Goal: Task Accomplishment & Management: Manage account settings

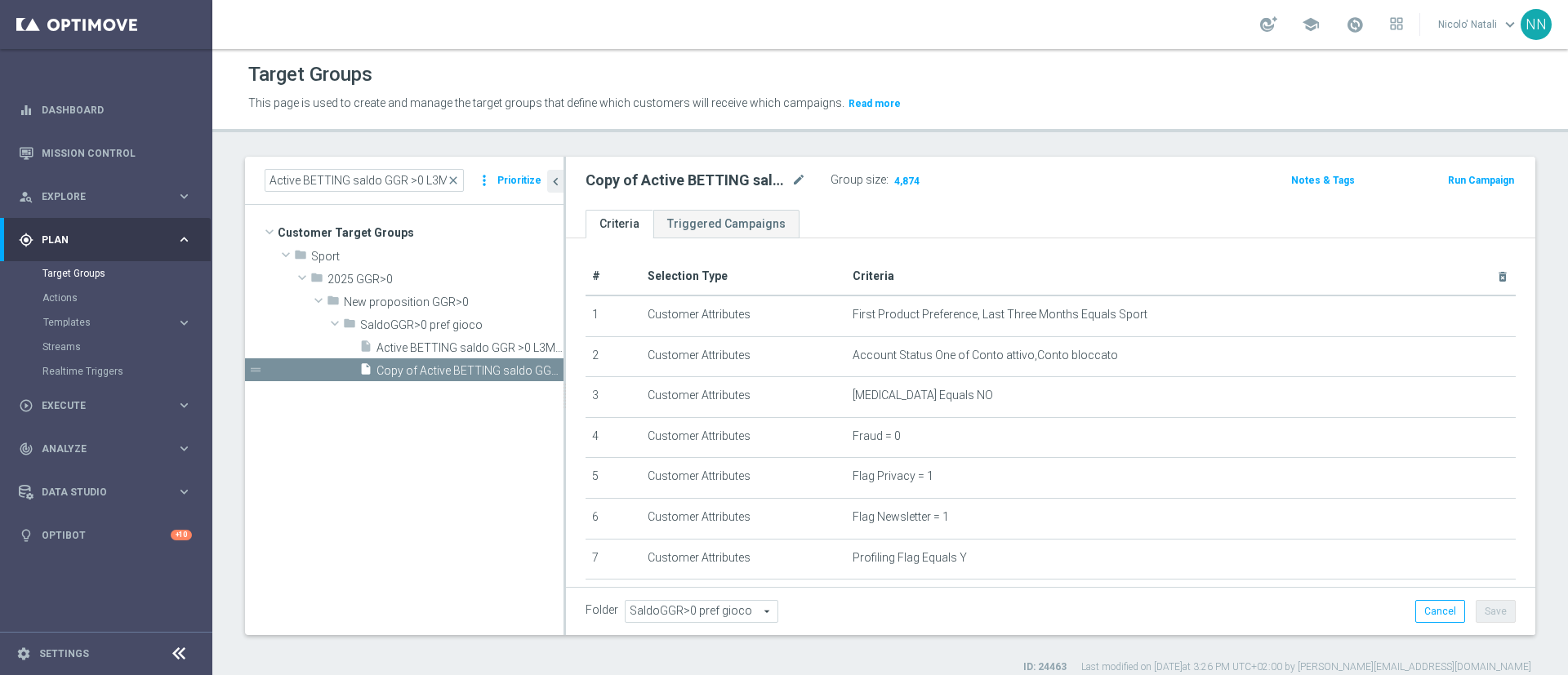
scroll to position [420, 0]
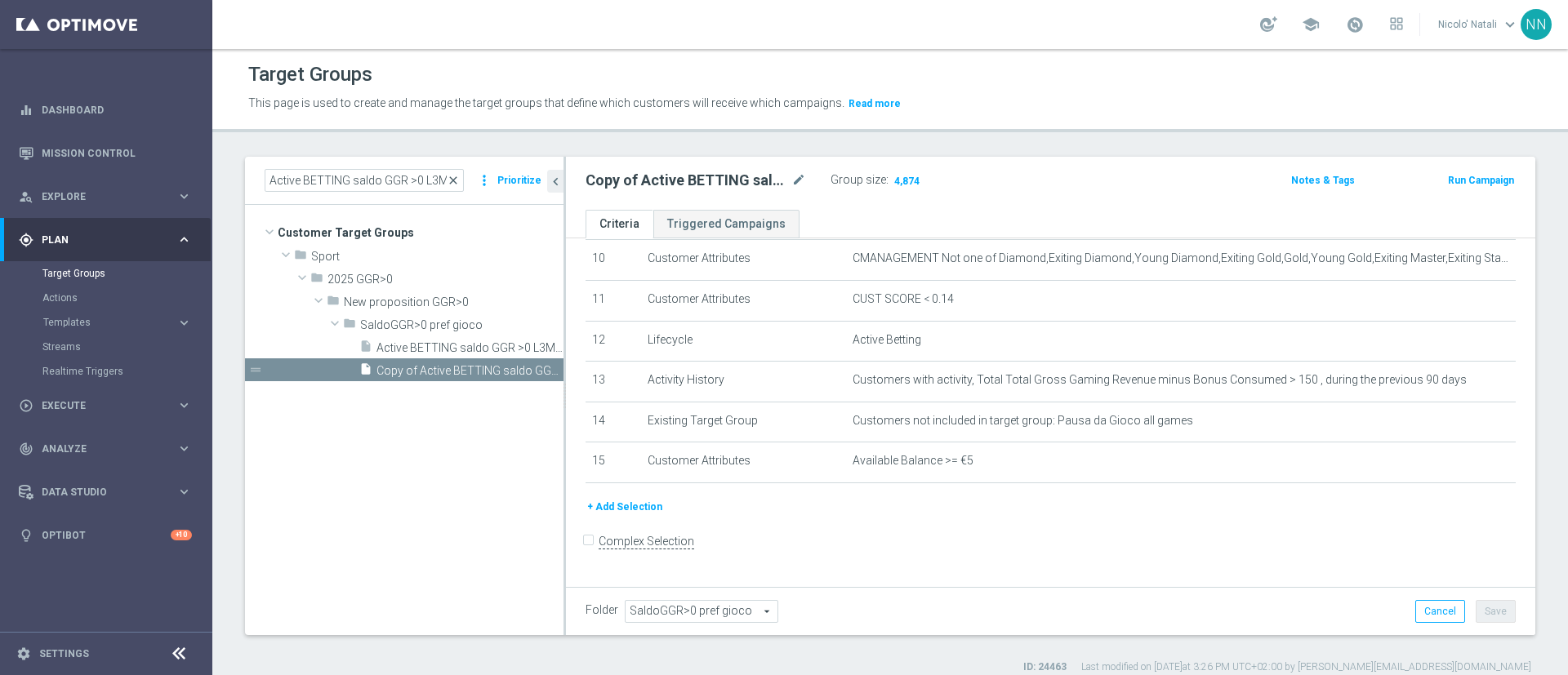
click at [455, 183] on span "close" at bounding box center [454, 181] width 13 height 13
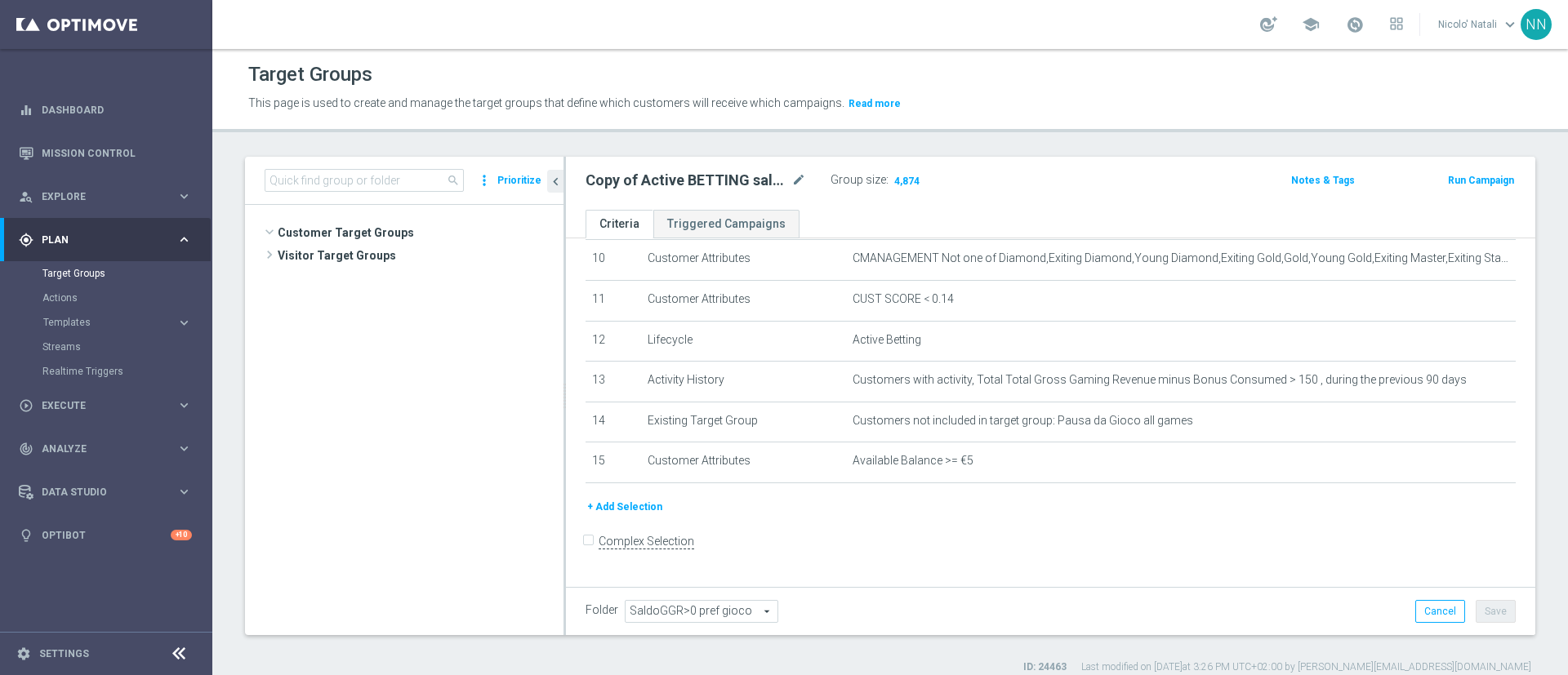
scroll to position [57950, 0]
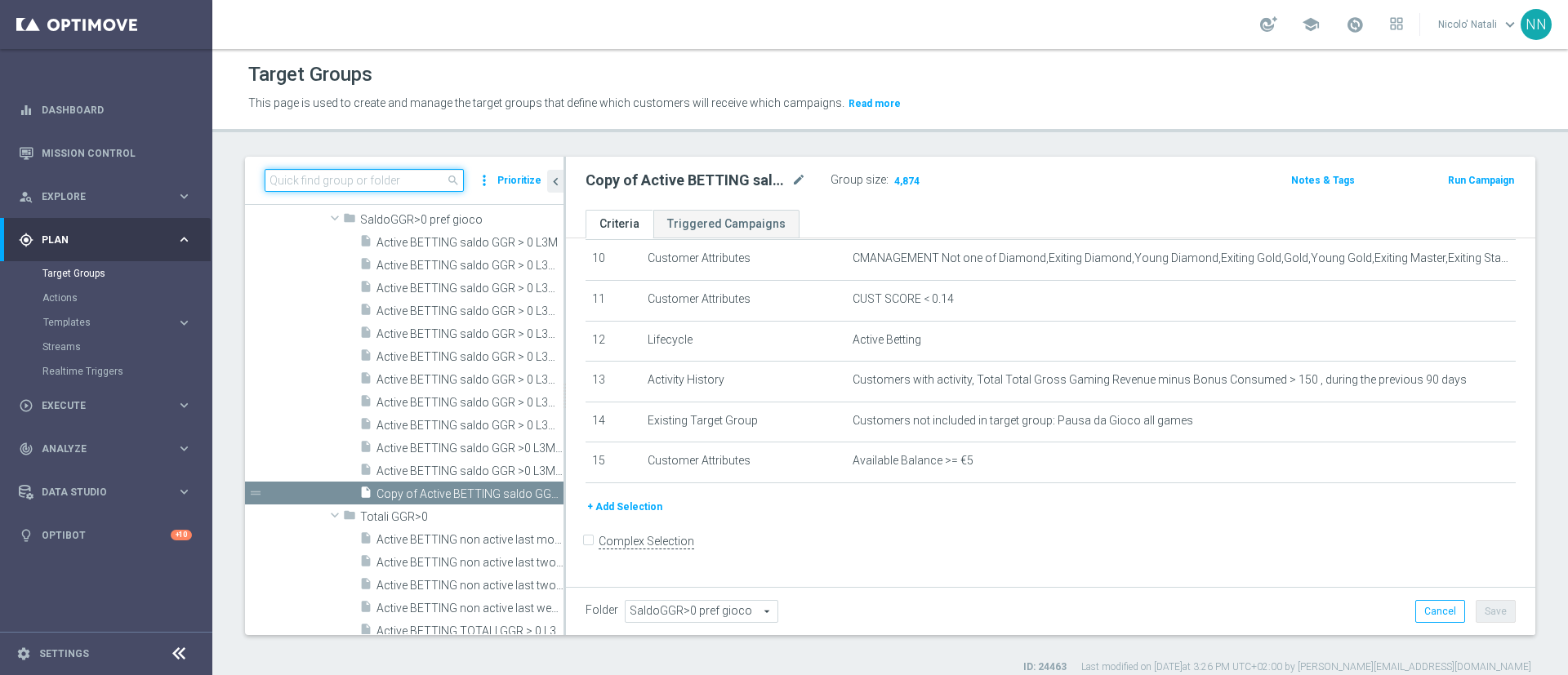
click at [417, 186] on input at bounding box center [364, 180] width 199 height 23
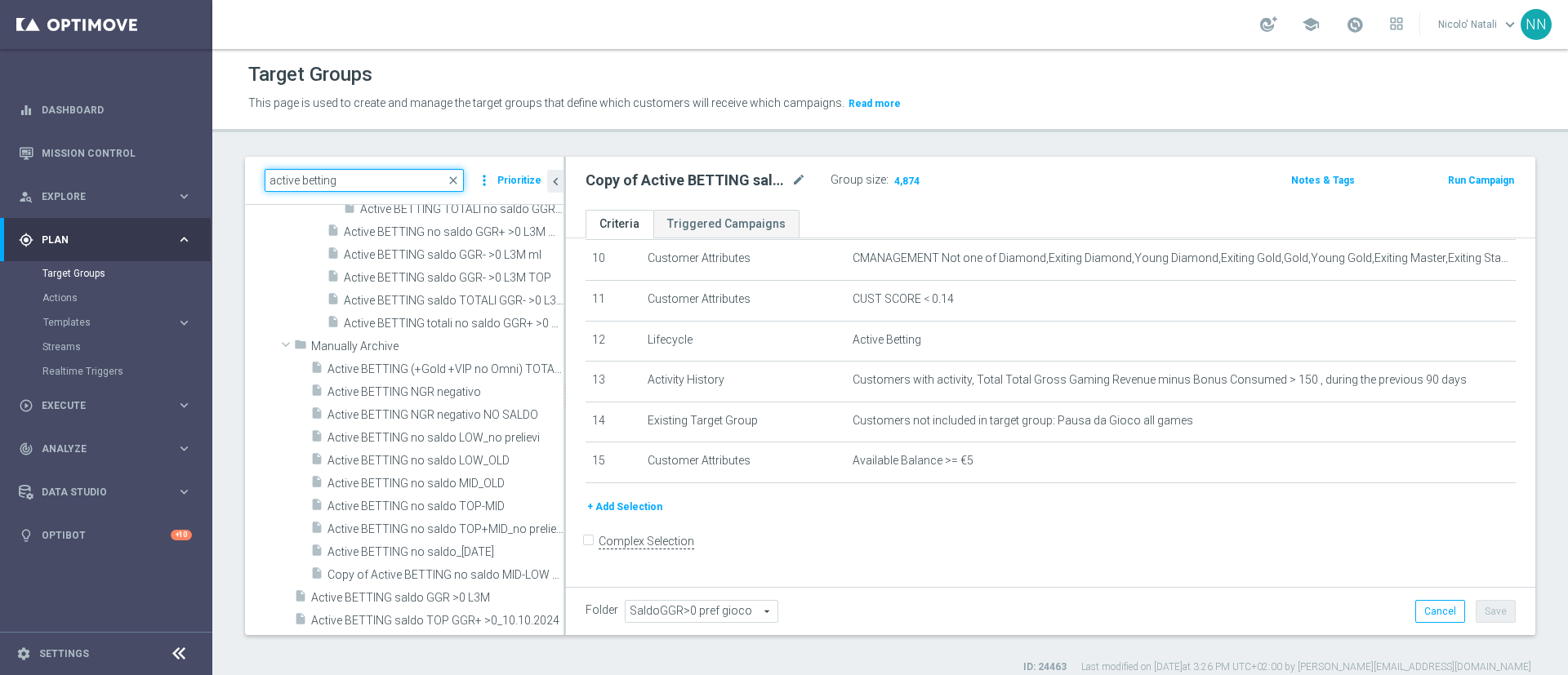
scroll to position [8084, 0]
type input "active betting"
